Goal: Find specific page/section: Find specific page/section

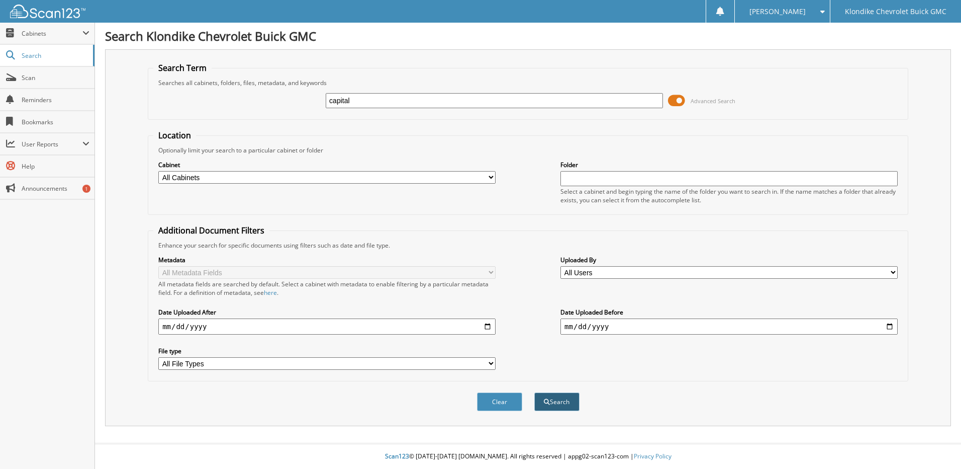
type input "capital"
click at [560, 402] on button "Search" at bounding box center [556, 401] width 45 height 19
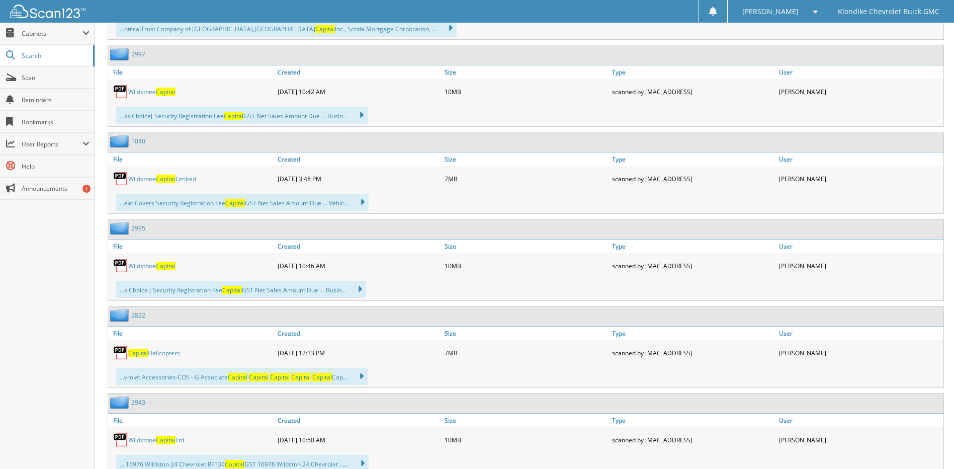
scroll to position [804, 0]
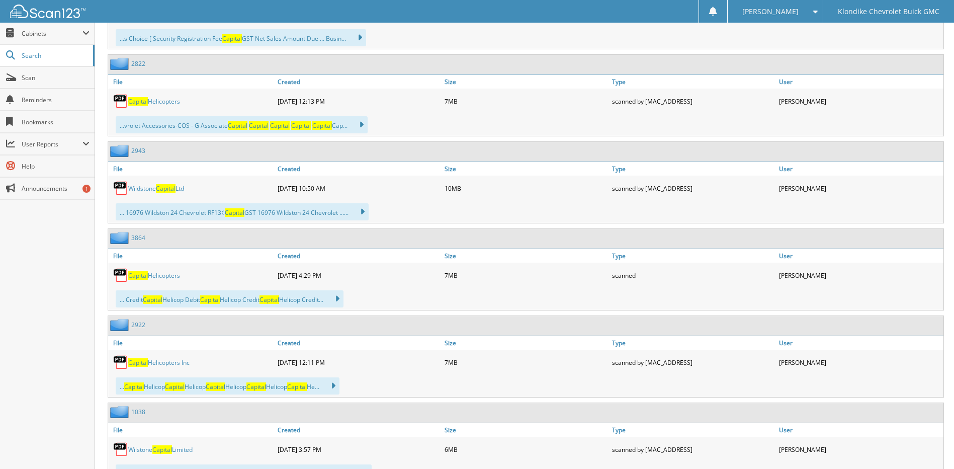
click at [170, 104] on link "Capital Helicopters" at bounding box center [154, 101] width 52 height 9
click at [162, 276] on link "Capital Helicopters" at bounding box center [154, 275] width 52 height 9
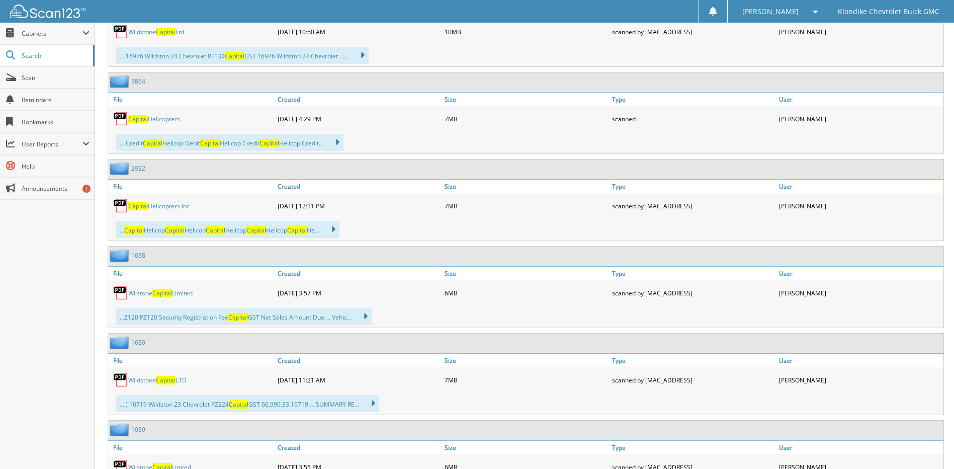
scroll to position [1005, 0]
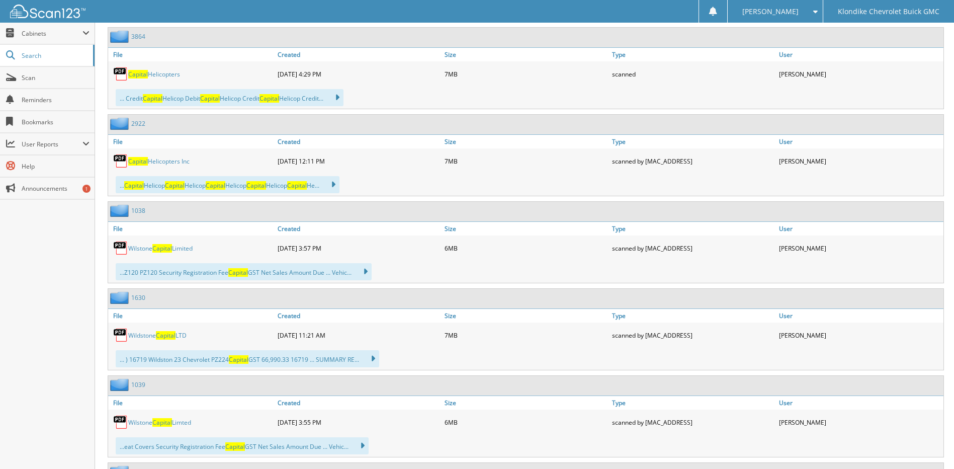
click at [160, 164] on link "Capital Helicopters Inc" at bounding box center [158, 161] width 61 height 9
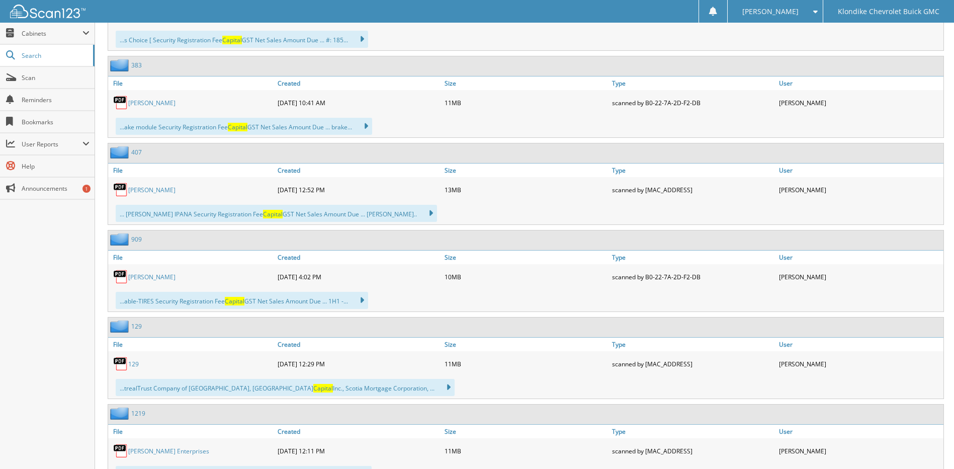
scroll to position [1910, 0]
